Goal: Check status: Check status

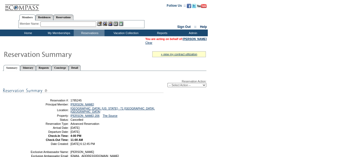
drag, startPoint x: 112, startPoint y: 129, endPoint x: 41, endPoint y: 100, distance: 76.6
click at [41, 100] on tbody "Reservation #: 1785245 Principal Member: Campion, Diane Location: Charleston, S…" at bounding box center [96, 121] width 132 height 47
copy tbody "Reservation #: 1785245 Principal Member: Campion, Diane Location: Charleston, S…"
click at [90, 108] on link "Charleston, South Carolina - 71 Wentworth, Charleston" at bounding box center [112, 110] width 84 height 6
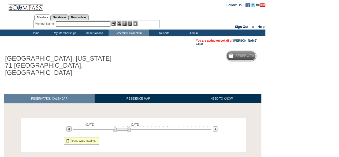
scroll to position [32, 0]
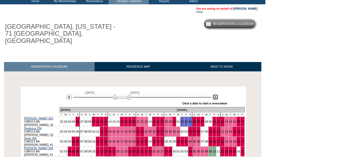
click at [216, 94] on img at bounding box center [215, 96] width 5 height 5
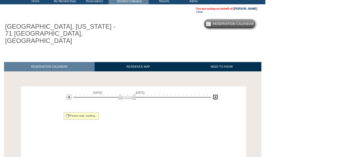
click at [216, 94] on img at bounding box center [215, 96] width 5 height 5
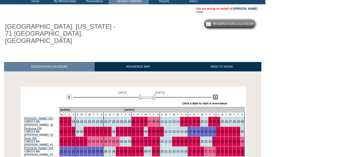
click at [216, 94] on img at bounding box center [215, 96] width 5 height 5
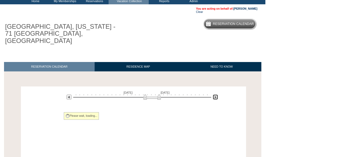
click at [216, 94] on img at bounding box center [215, 96] width 5 height 5
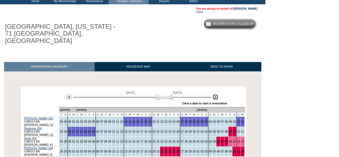
click at [161, 94] on img at bounding box center [164, 96] width 17 height 5
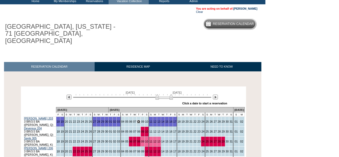
click at [137, 120] on link "08" at bounding box center [138, 121] width 3 height 3
